Goal: Task Accomplishment & Management: Manage account settings

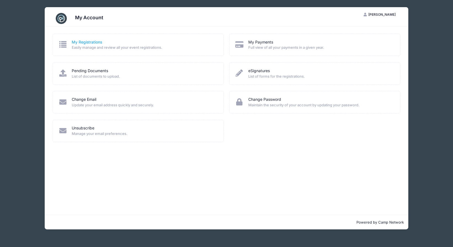
click at [95, 43] on link "My Registrations" at bounding box center [87, 42] width 30 height 6
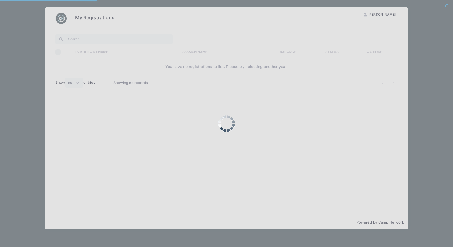
select select "50"
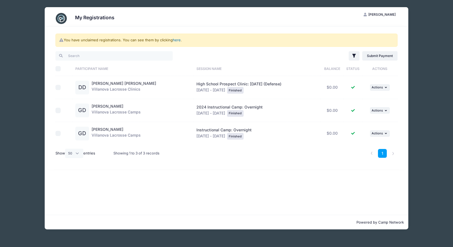
click at [180, 39] on link "here" at bounding box center [177, 40] width 8 height 4
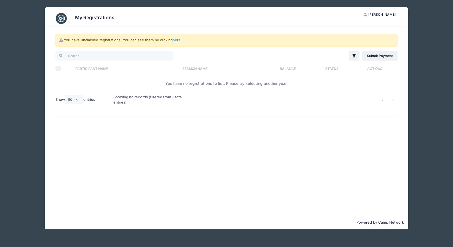
click at [386, 13] on span "[PERSON_NAME]" at bounding box center [381, 14] width 27 height 4
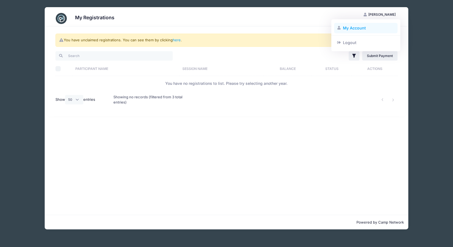
click at [365, 26] on link "My Account" at bounding box center [366, 28] width 64 height 10
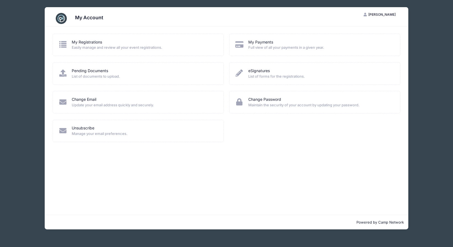
click at [22, 147] on div "My Account [PERSON_NAME] My Account Logout My Registrations Easily manage and r…" at bounding box center [226, 118] width 436 height 237
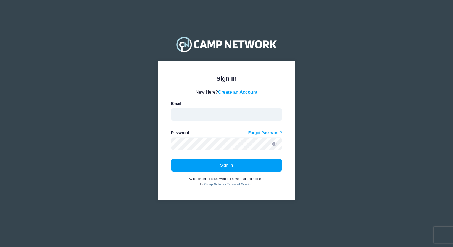
type input "downs.joe@gmail.com"
click at [167, 139] on div "Sign In Please login to continue. Directors are required to create an account p…" at bounding box center [226, 131] width 138 height 140
